Goal: Find specific page/section: Find specific page/section

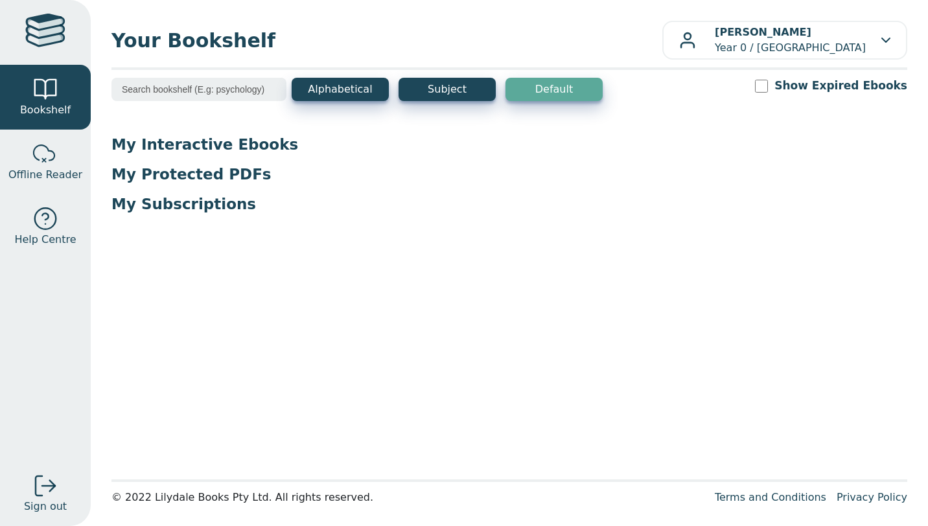
click at [249, 90] on input "search" at bounding box center [198, 89] width 175 height 23
type input "humanities"
click at [465, 81] on button "Subject" at bounding box center [447, 89] width 97 height 23
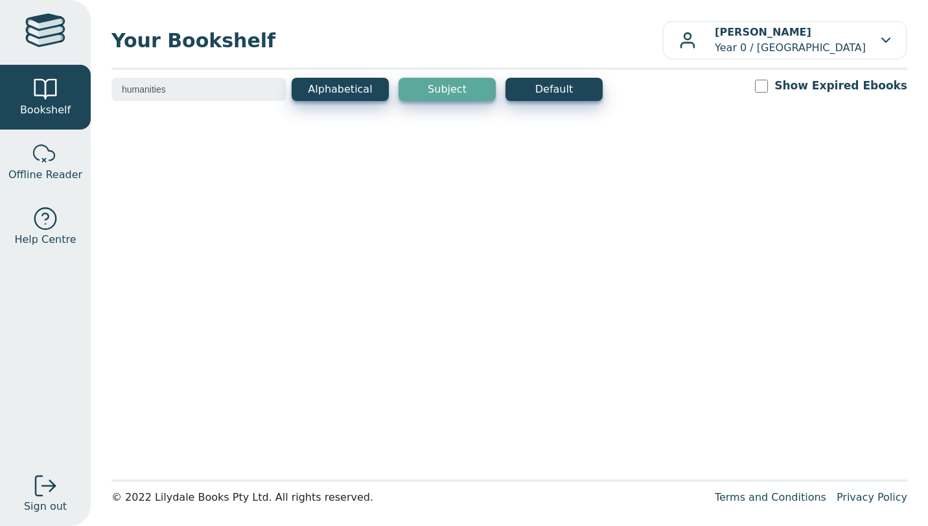
click at [458, 91] on button "Subject" at bounding box center [447, 89] width 97 height 23
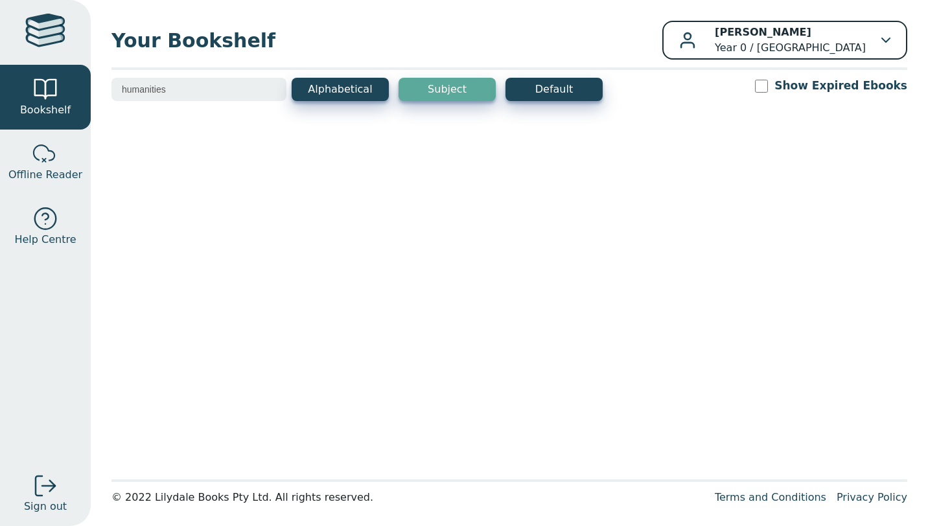
click at [881, 38] on icon "button" at bounding box center [885, 40] width 9 height 5
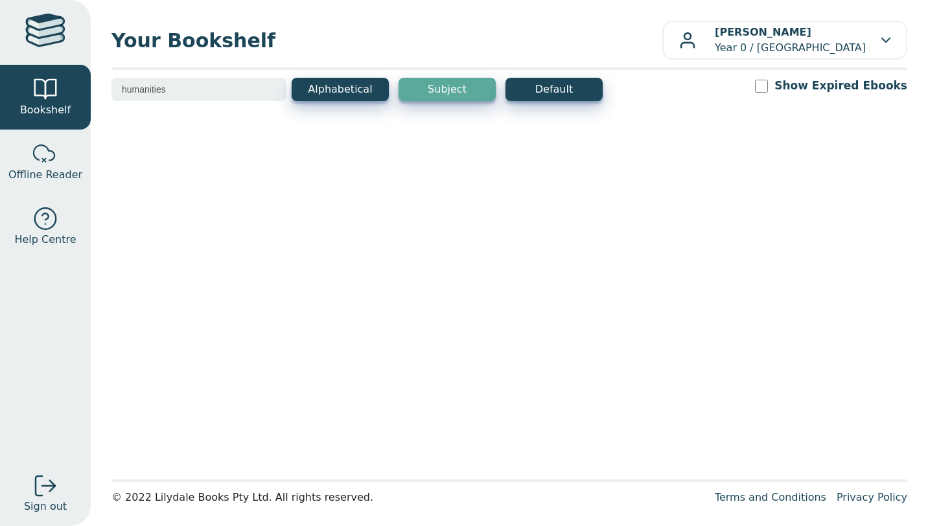
click at [445, 93] on button "Subject" at bounding box center [447, 89] width 97 height 23
